Goal: Transaction & Acquisition: Purchase product/service

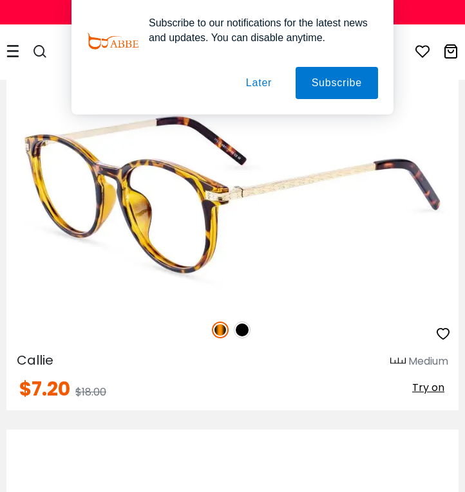
scroll to position [560, 0]
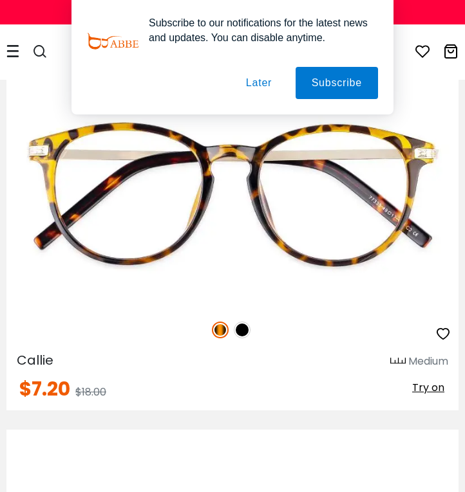
click at [259, 82] on button "Later" at bounding box center [259, 83] width 58 height 32
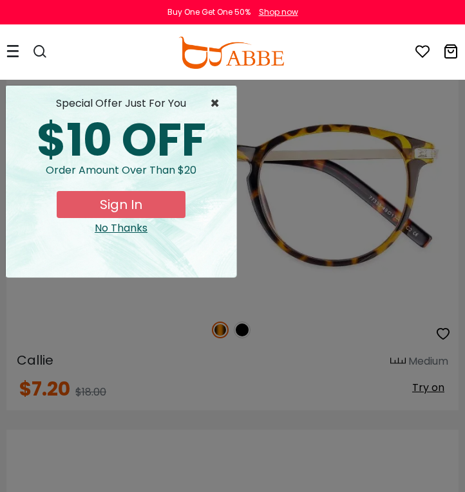
click at [219, 98] on span "×" at bounding box center [218, 103] width 16 height 15
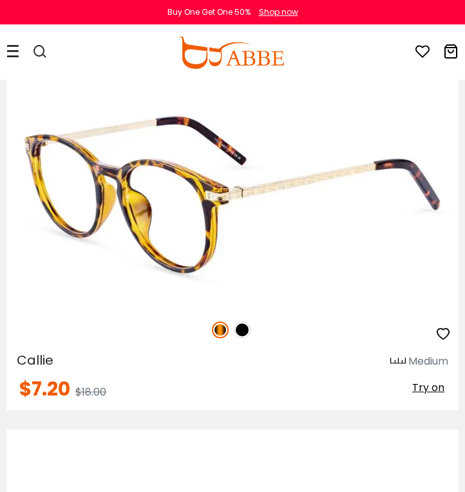
click at [243, 331] on img at bounding box center [242, 330] width 17 height 17
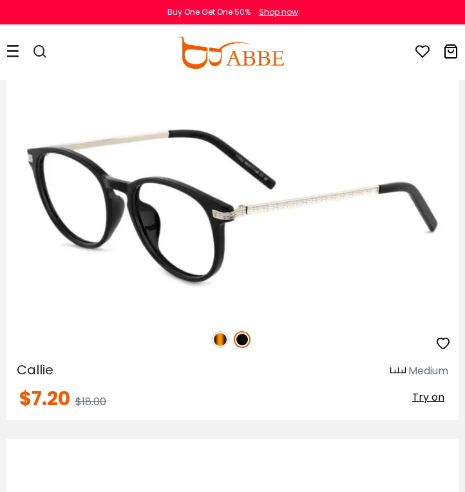
scroll to position [551, 0]
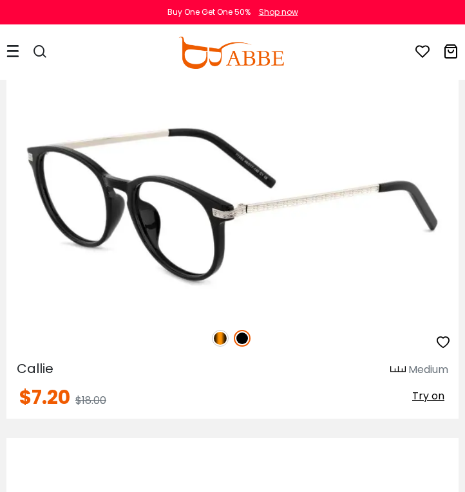
click at [224, 342] on img at bounding box center [220, 338] width 17 height 17
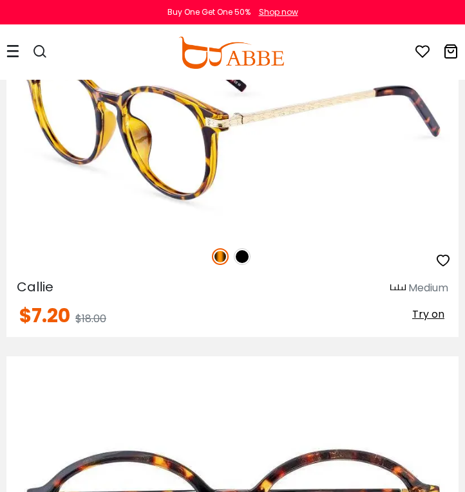
scroll to position [515, 0]
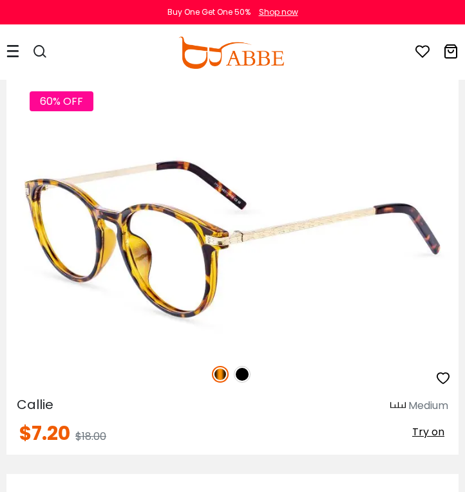
click at [298, 205] on img at bounding box center [232, 239] width 452 height 226
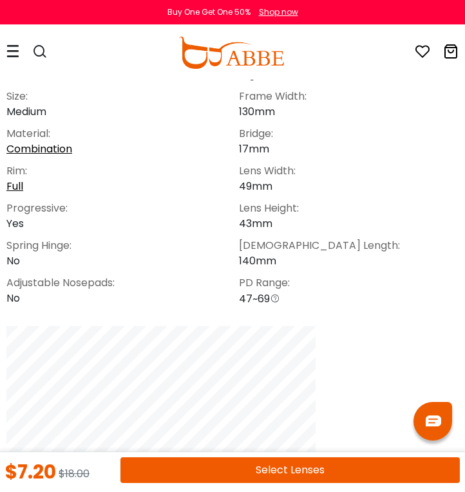
scroll to position [833, 0]
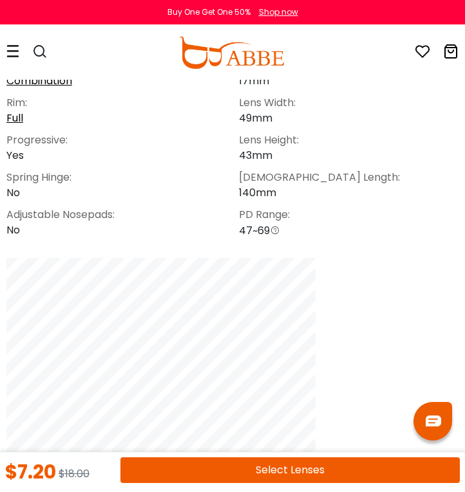
click at [240, 464] on button "Select Lenses" at bounding box center [289, 471] width 339 height 26
